Goal: Information Seeking & Learning: Learn about a topic

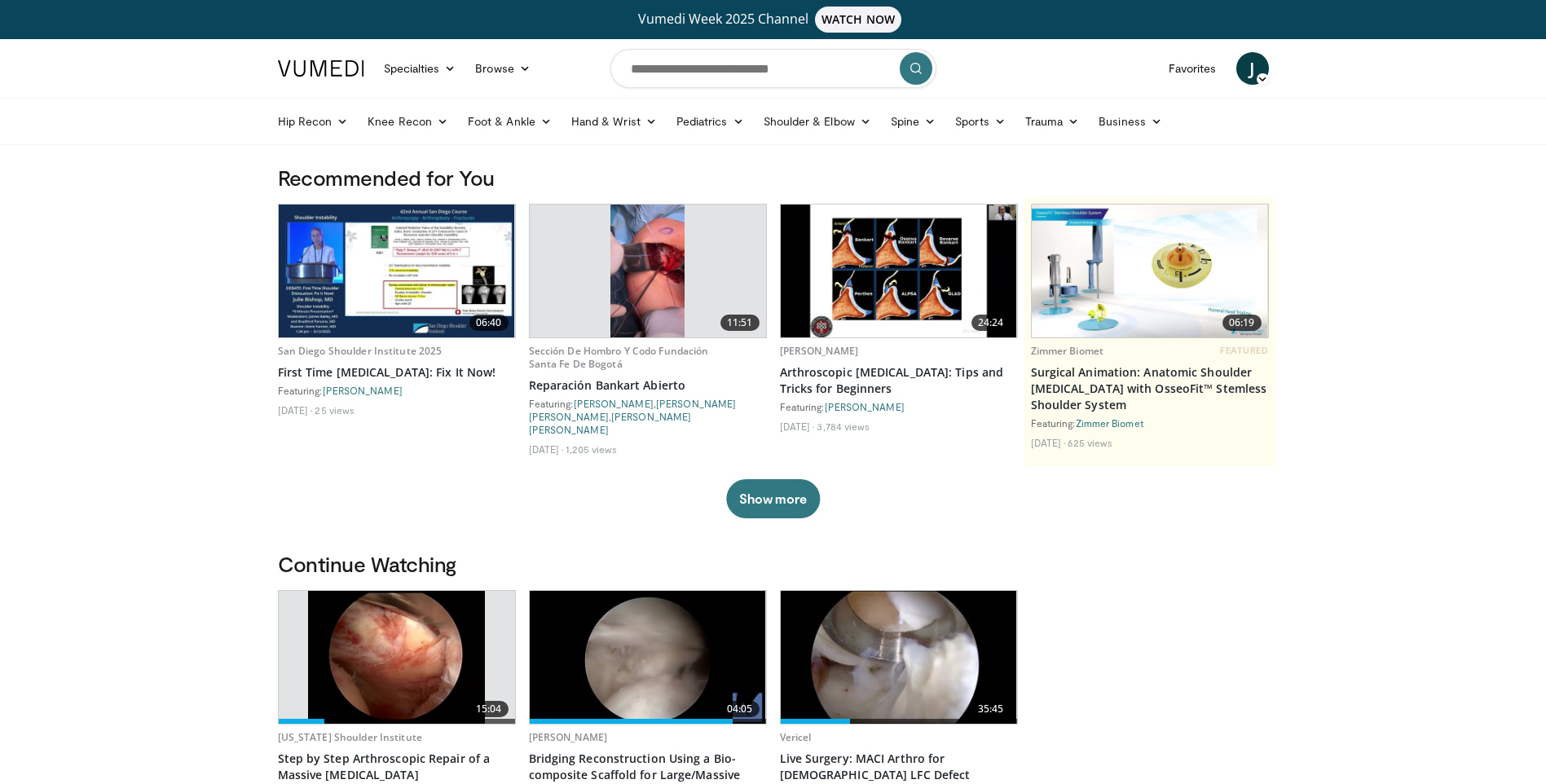
click at [1260, 66] on span "J" at bounding box center [1253, 68] width 32 height 32
click at [1413, 71] on header "Specialties Adult & Family Medicine Allergy, Asthma, Immunology Anesthesiology …" at bounding box center [773, 92] width 1546 height 106
click at [730, 68] on input "Search topics, interventions" at bounding box center [773, 68] width 326 height 39
type input "**********"
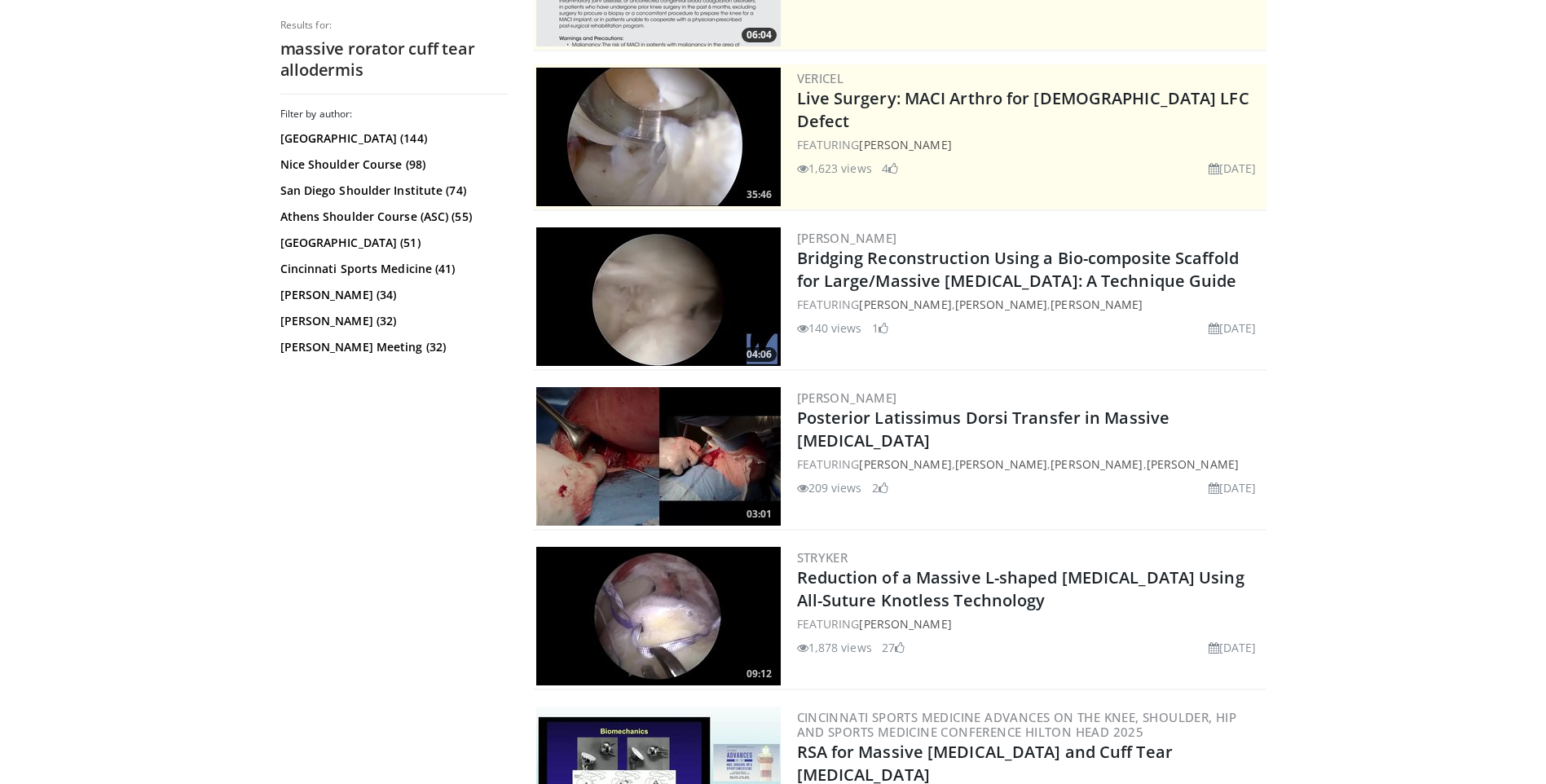
scroll to position [245, 0]
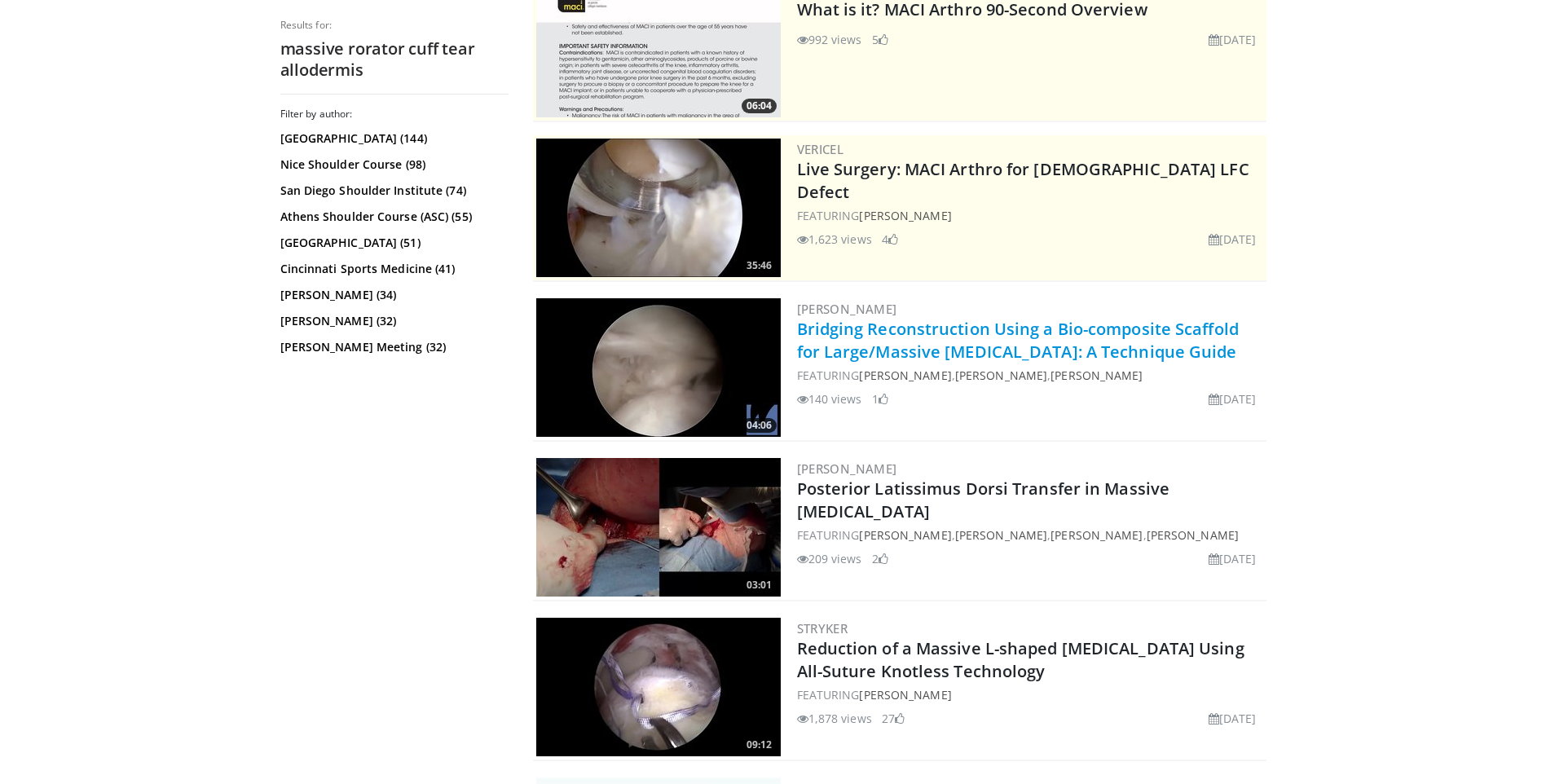
click at [911, 345] on link "Bridging Reconstruction Using a Bio-composite Scaffold for Large/Massive Rotato…" at bounding box center [1018, 340] width 441 height 45
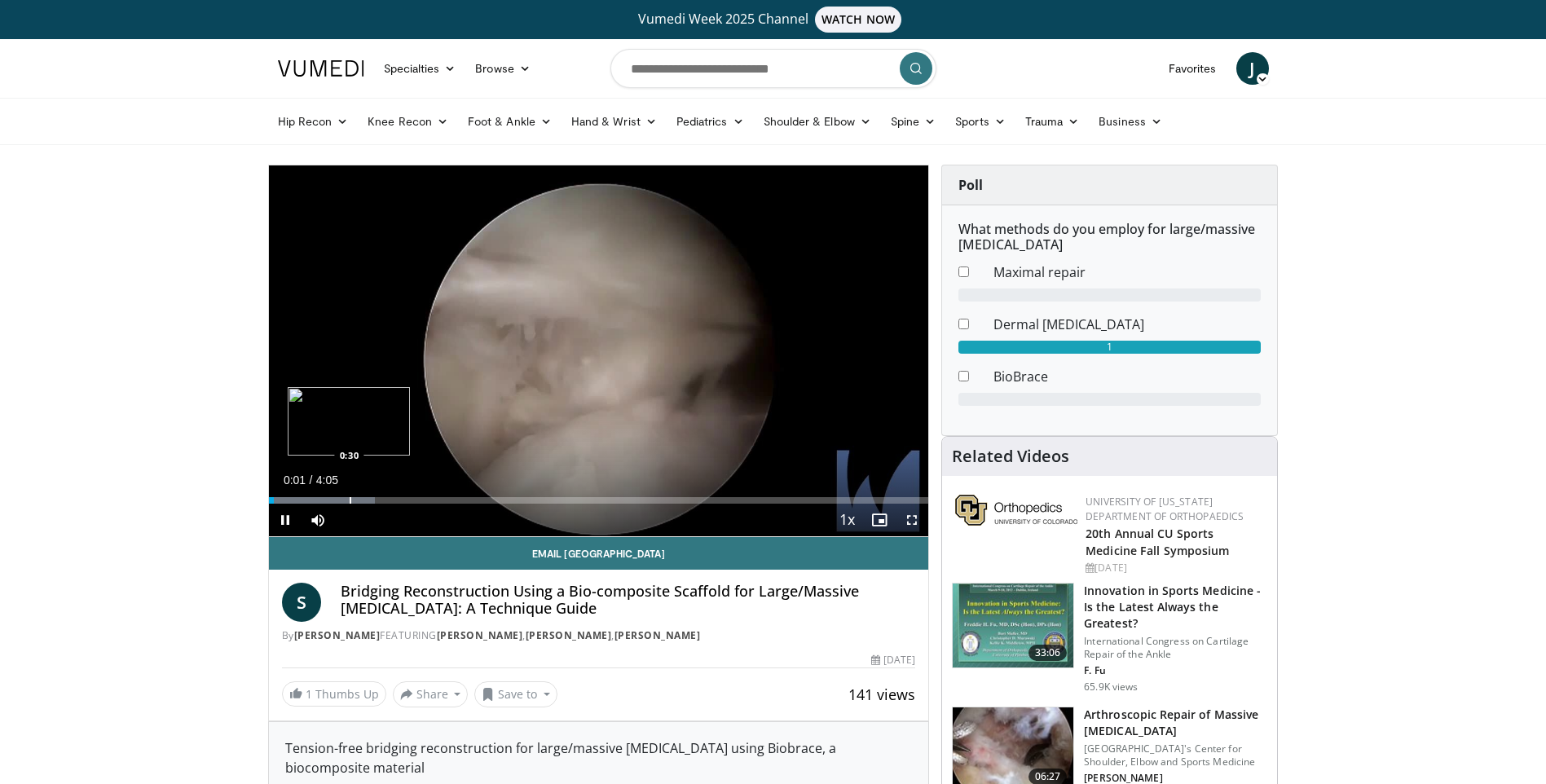
click at [349, 500] on div "Progress Bar" at bounding box center [350, 500] width 2 height 7
click at [436, 502] on div "Progress Bar" at bounding box center [436, 500] width 2 height 7
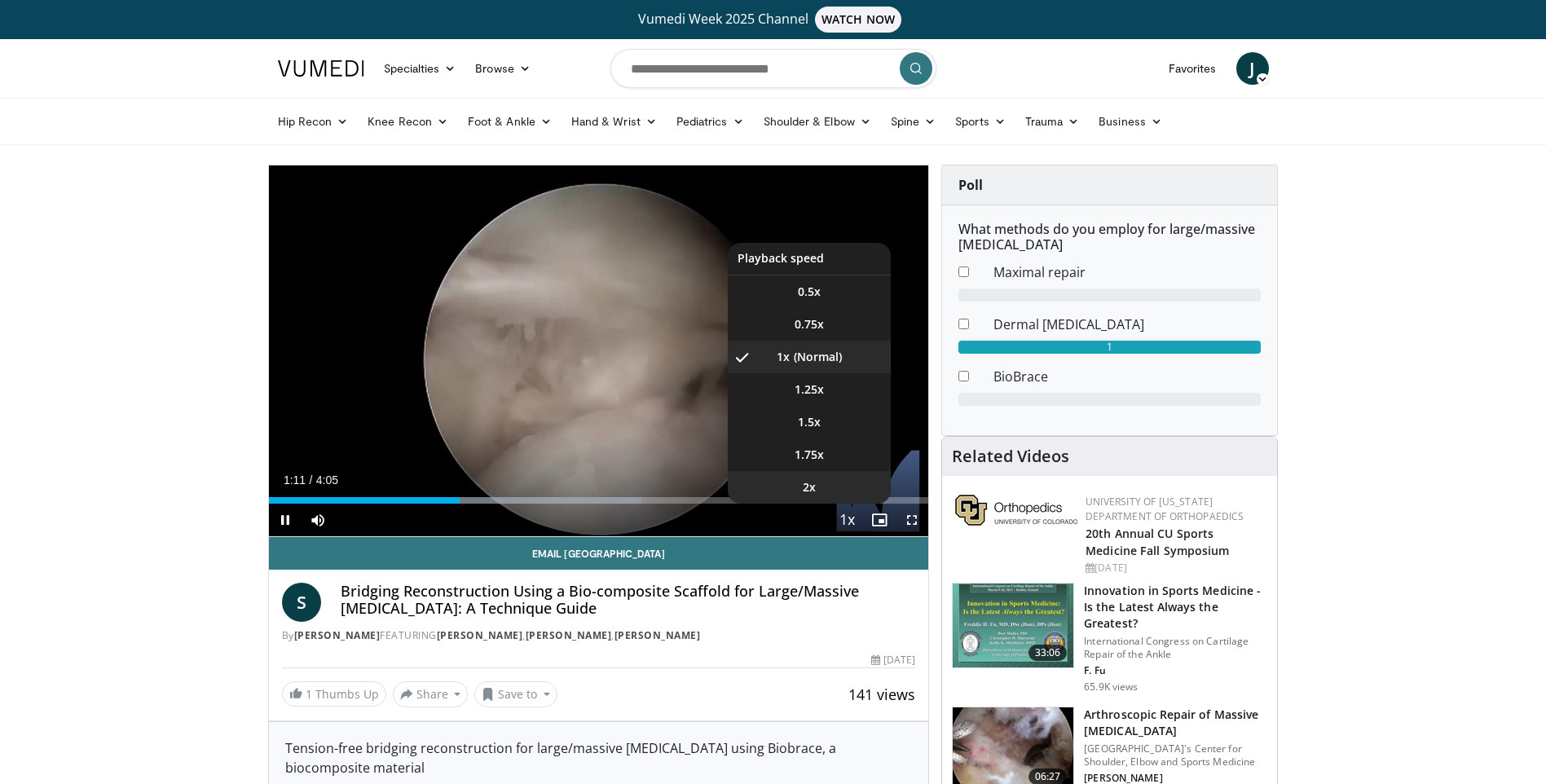
click at [834, 490] on li "2x" at bounding box center [809, 487] width 163 height 32
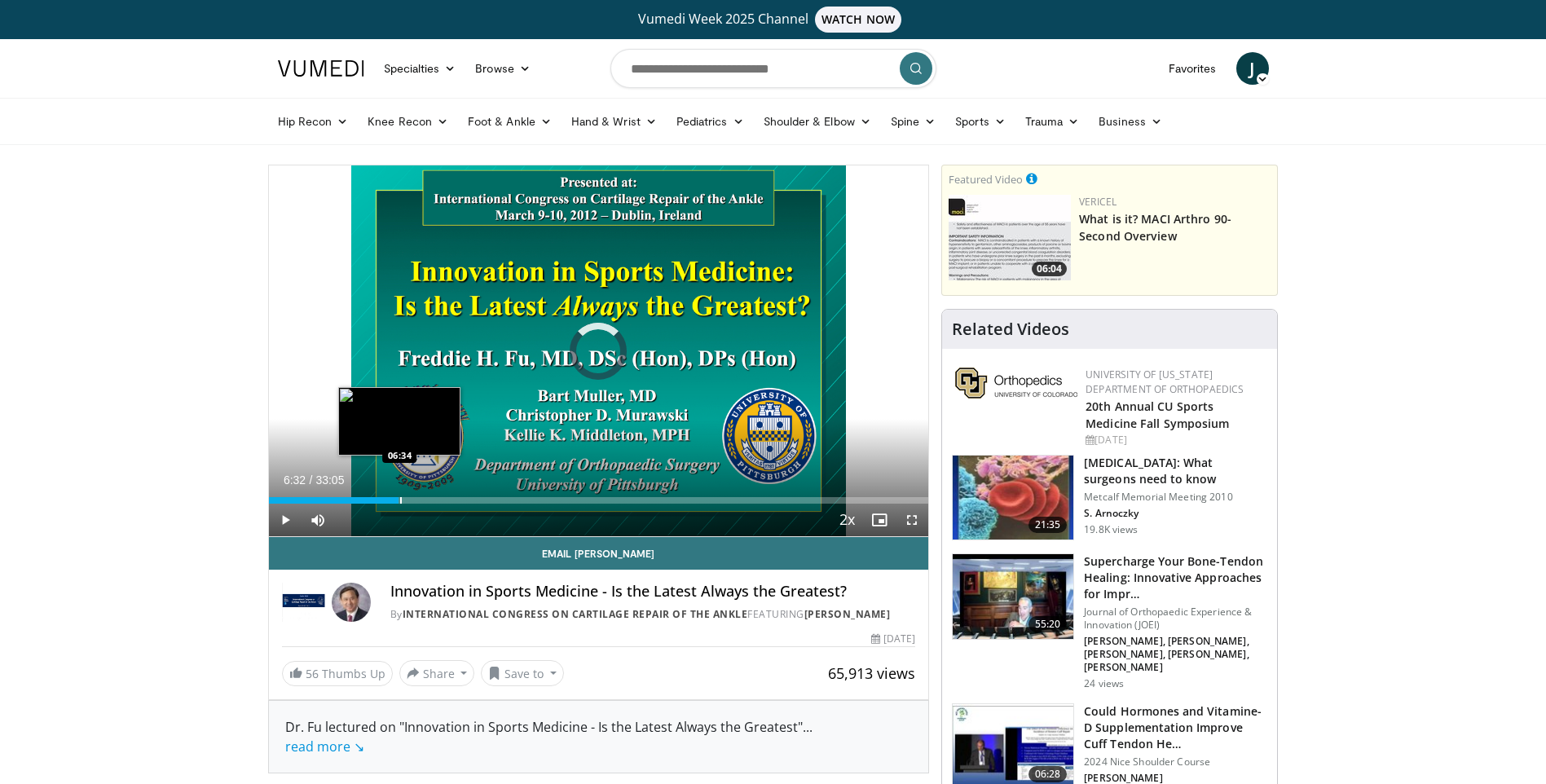
click at [401, 498] on div "Progress Bar" at bounding box center [401, 500] width 2 height 7
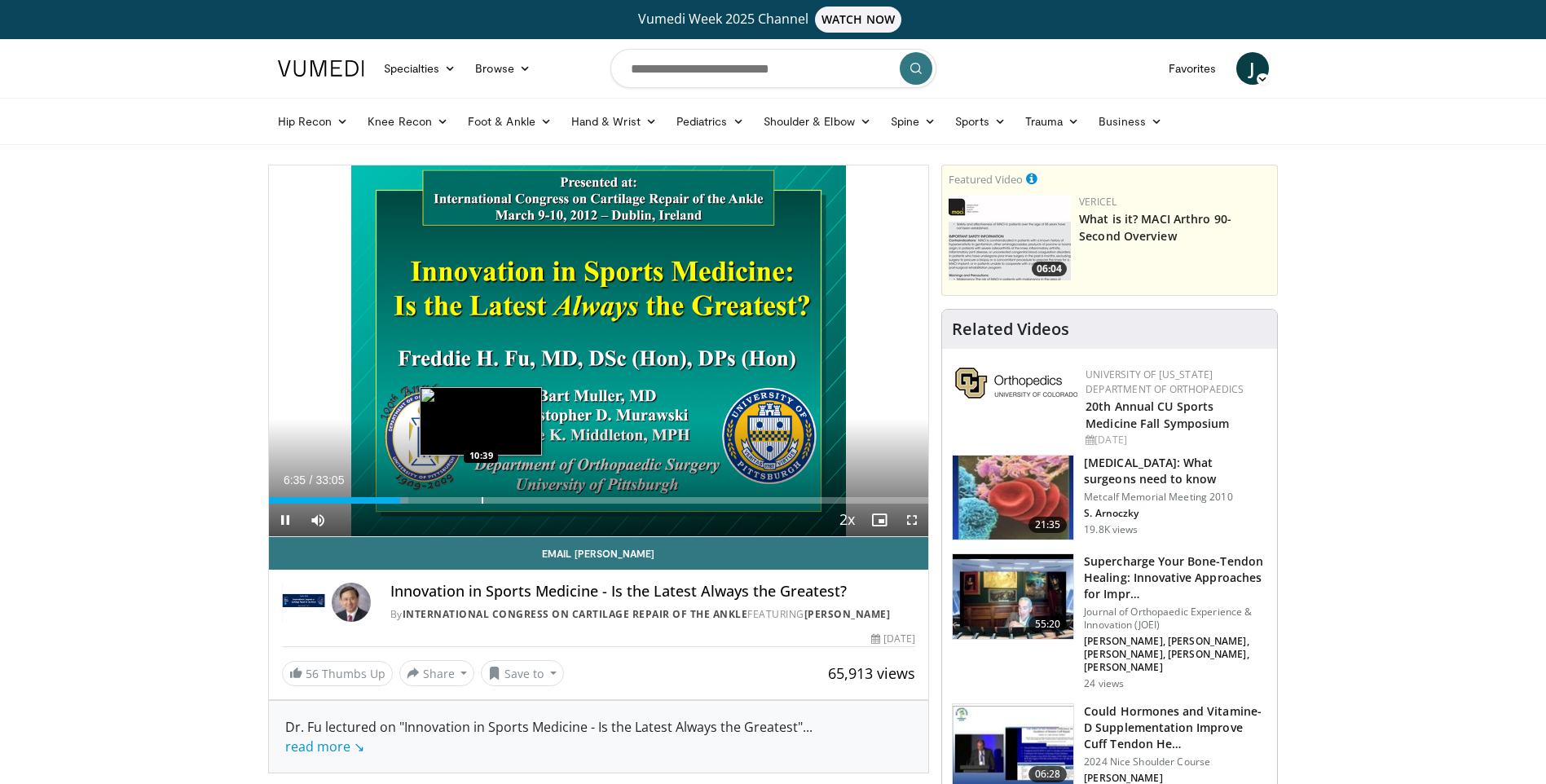
click at [481, 496] on div "Loaded : 21.15% 06:35 10:39" at bounding box center [599, 496] width 661 height 15
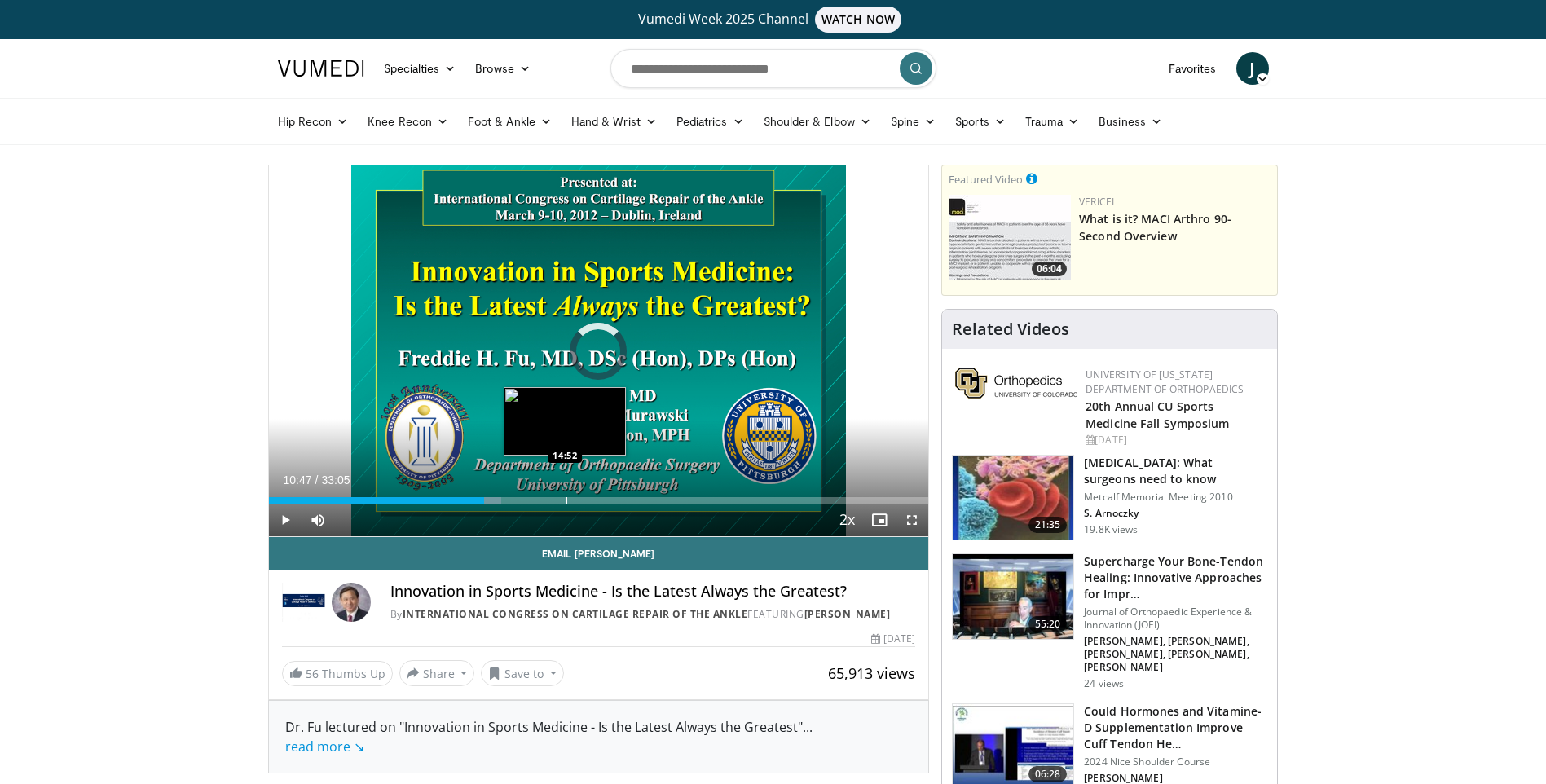
click at [565, 493] on div "Loaded : 35.25% 10:48 14:52" at bounding box center [599, 496] width 661 height 15
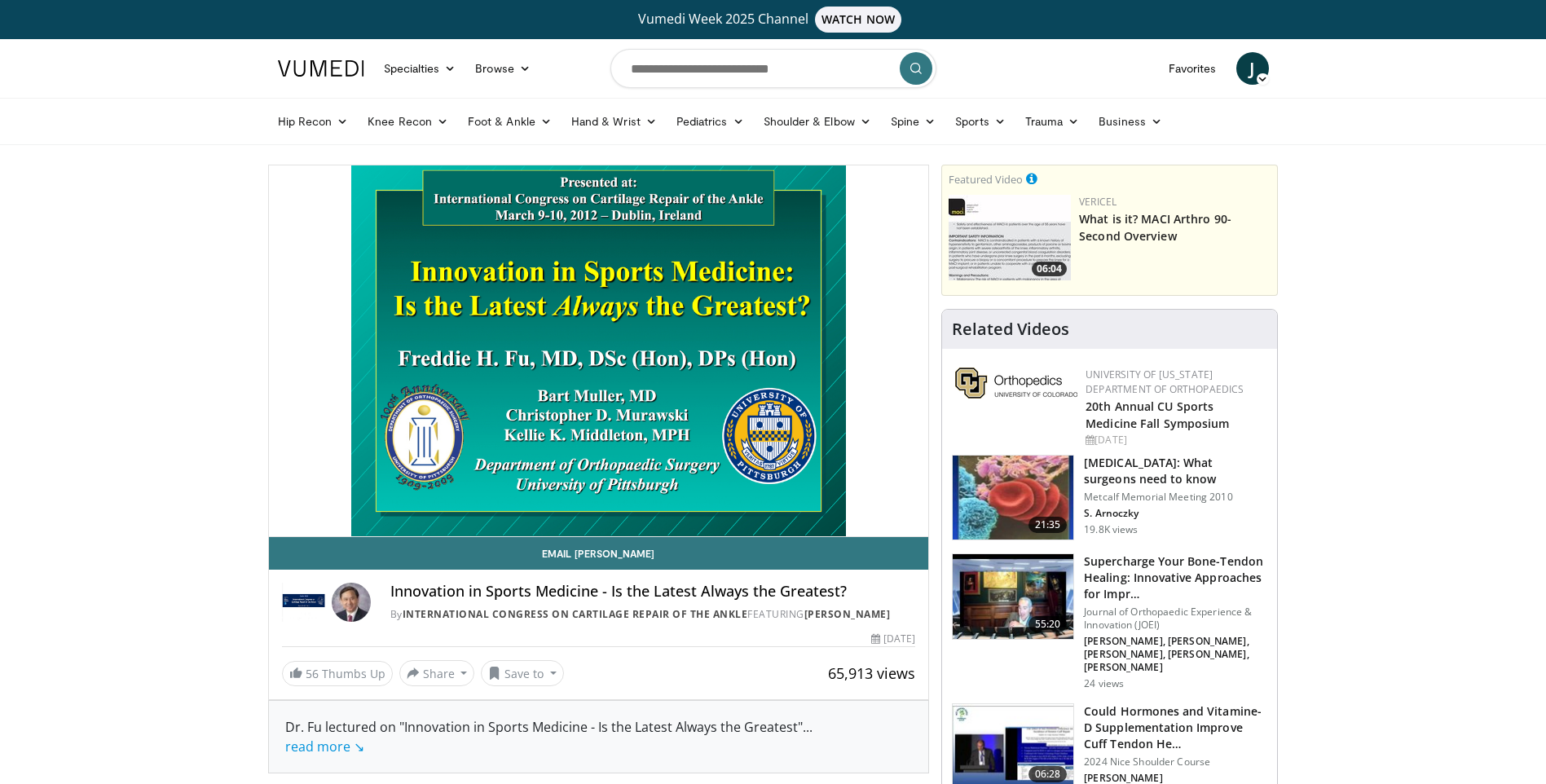
click at [314, 74] on img at bounding box center [320, 68] width 86 height 16
